Goal: Find specific page/section: Find specific page/section

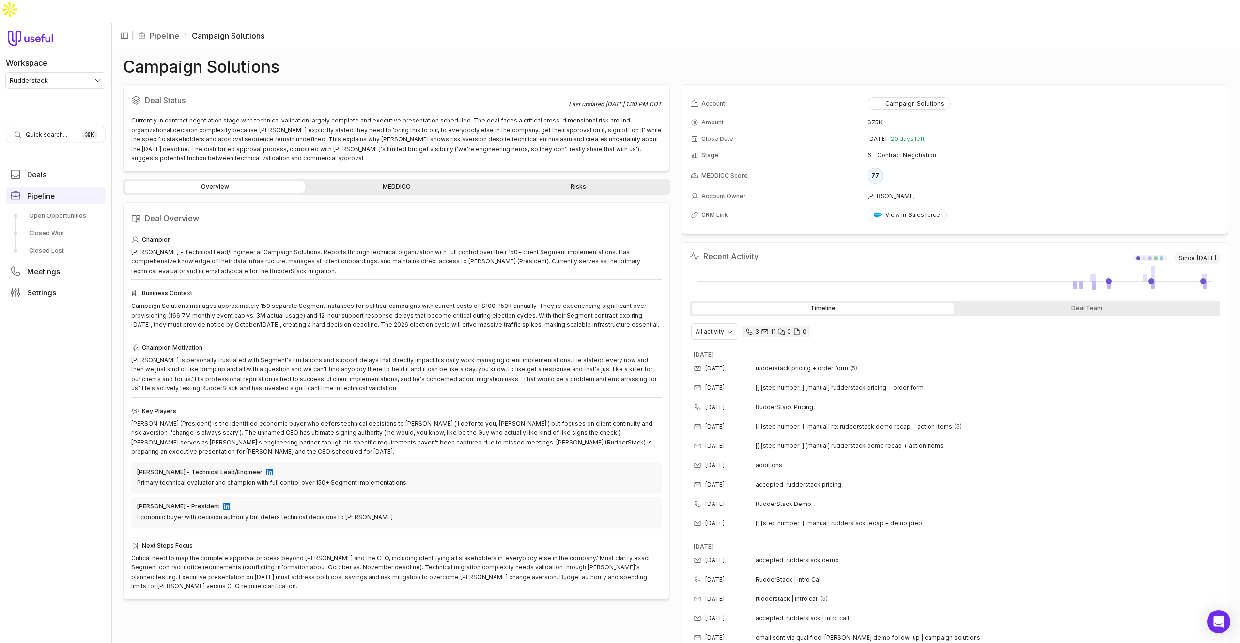
click at [374, 179] on div "Overview MEDDICC Risks" at bounding box center [396, 187] width 547 height 16
click at [371, 181] on link "MEDDICC" at bounding box center [397, 187] width 180 height 12
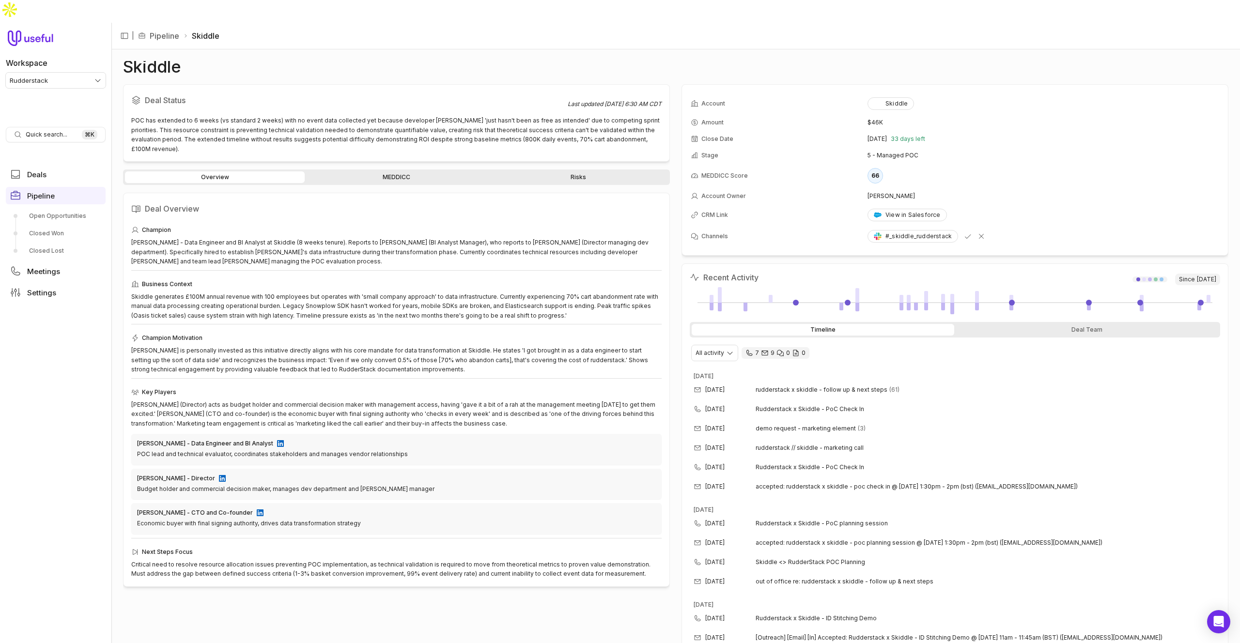
click at [401, 172] on link "MEDDICC" at bounding box center [397, 178] width 180 height 12
